Goal: Task Accomplishment & Management: Manage account settings

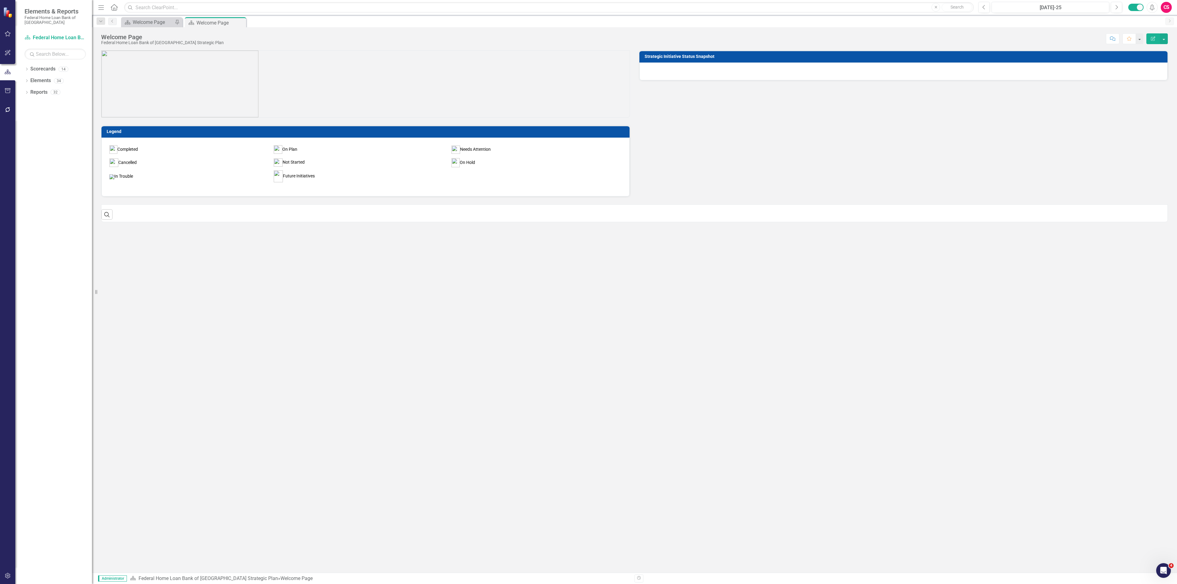
click at [359, 66] on p at bounding box center [365, 84] width 528 height 67
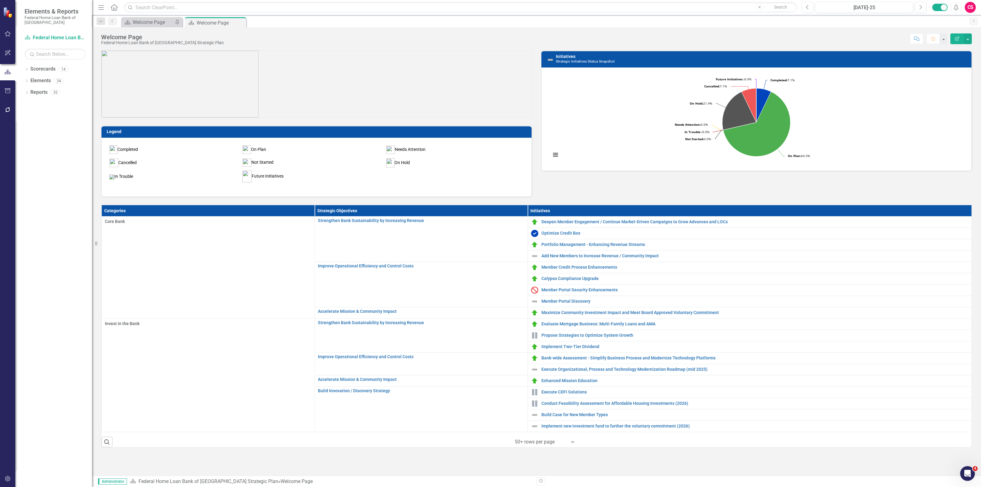
click at [655, 25] on div "Scorecard Welcome Page Pin Scorecard Welcome Page Pin Close" at bounding box center [543, 22] width 846 height 10
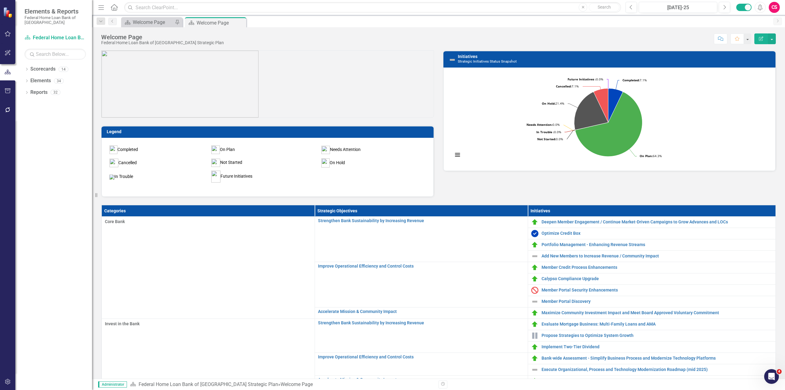
click at [686, 32] on div "Welcome Page Federal Home Loan Bank of [GEOGRAPHIC_DATA] Strategic Plan Score: …" at bounding box center [438, 36] width 693 height 18
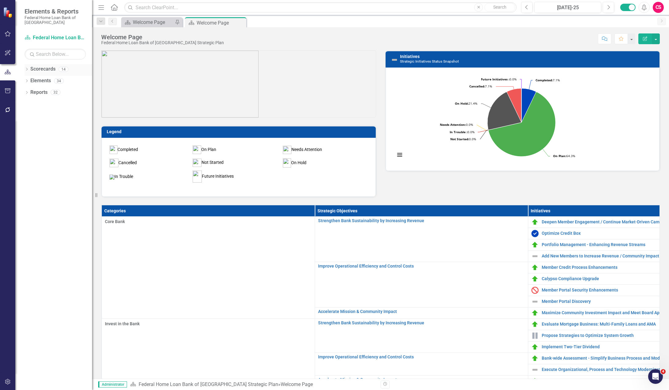
click at [40, 66] on link "Scorecards" at bounding box center [42, 69] width 25 height 7
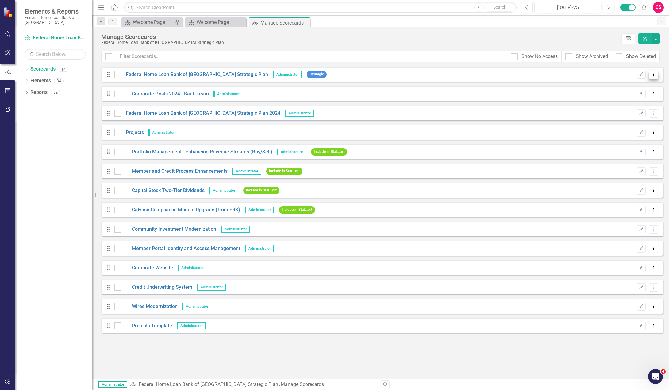
click at [653, 74] on icon "Dropdown Menu" at bounding box center [652, 74] width 5 height 4
click at [622, 97] on link "Copy Duplicate Scorecard" at bounding box center [624, 95] width 68 height 11
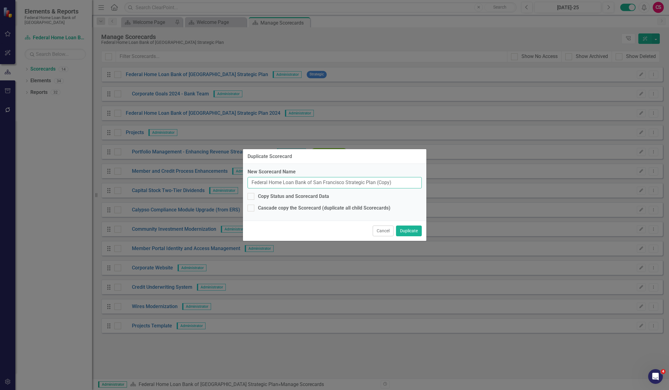
click at [401, 182] on input "Federal Home Loan Bank of San Francisco Strategic Plan (Copy)" at bounding box center [334, 182] width 174 height 11
type input "Federal Home Loan Bank of [GEOGRAPHIC_DATA] Strategic Plan - 2025"
click at [267, 198] on div "Copy Status and Scorecard Data" at bounding box center [293, 196] width 71 height 7
click at [251, 197] on input "Copy Status and Scorecard Data" at bounding box center [249, 195] width 4 height 4
checkbox input "true"
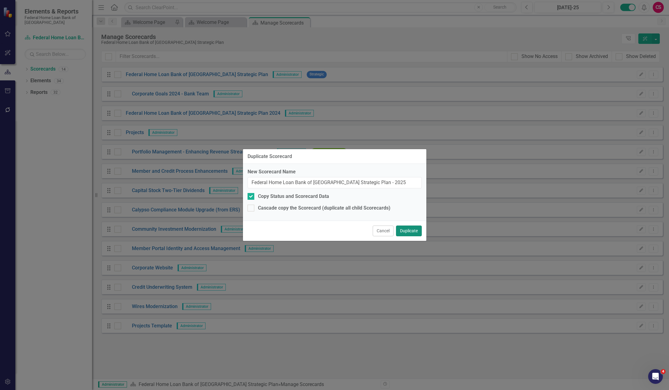
click at [410, 233] on button "Duplicate" at bounding box center [409, 230] width 26 height 11
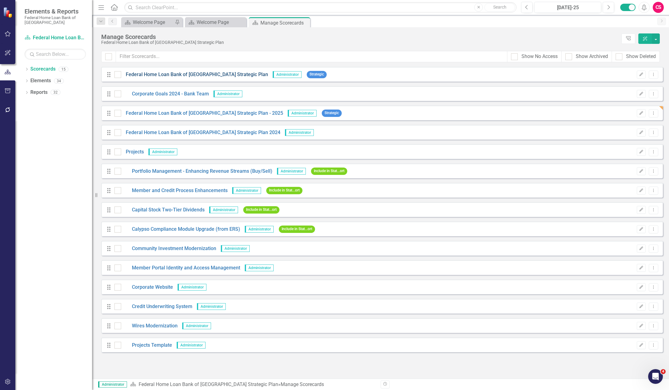
click at [181, 75] on link "Federal Home Loan Bank of [GEOGRAPHIC_DATA] Strategic Plan" at bounding box center [194, 74] width 147 height 7
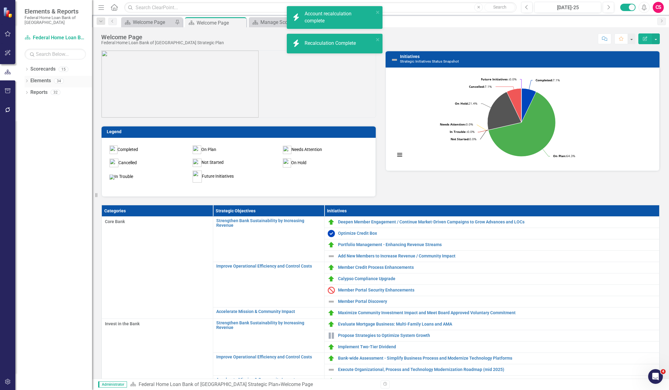
click at [35, 80] on link "Elements" at bounding box center [40, 80] width 21 height 7
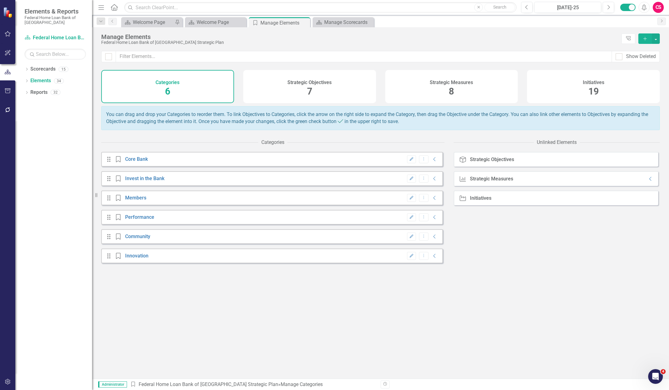
click at [314, 89] on div "Strategic Objectives 7" at bounding box center [309, 86] width 133 height 33
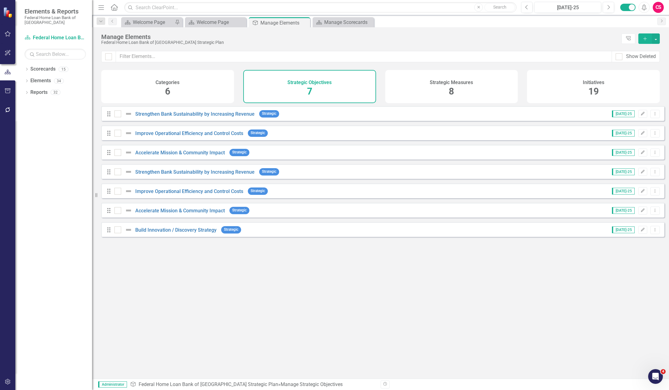
click at [450, 90] on span "8" at bounding box center [450, 91] width 5 height 11
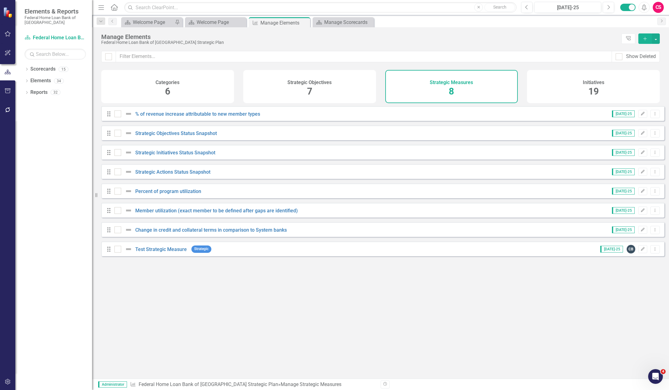
click at [597, 88] on span "19" at bounding box center [593, 91] width 10 height 11
